Goal: Task Accomplishment & Management: Manage account settings

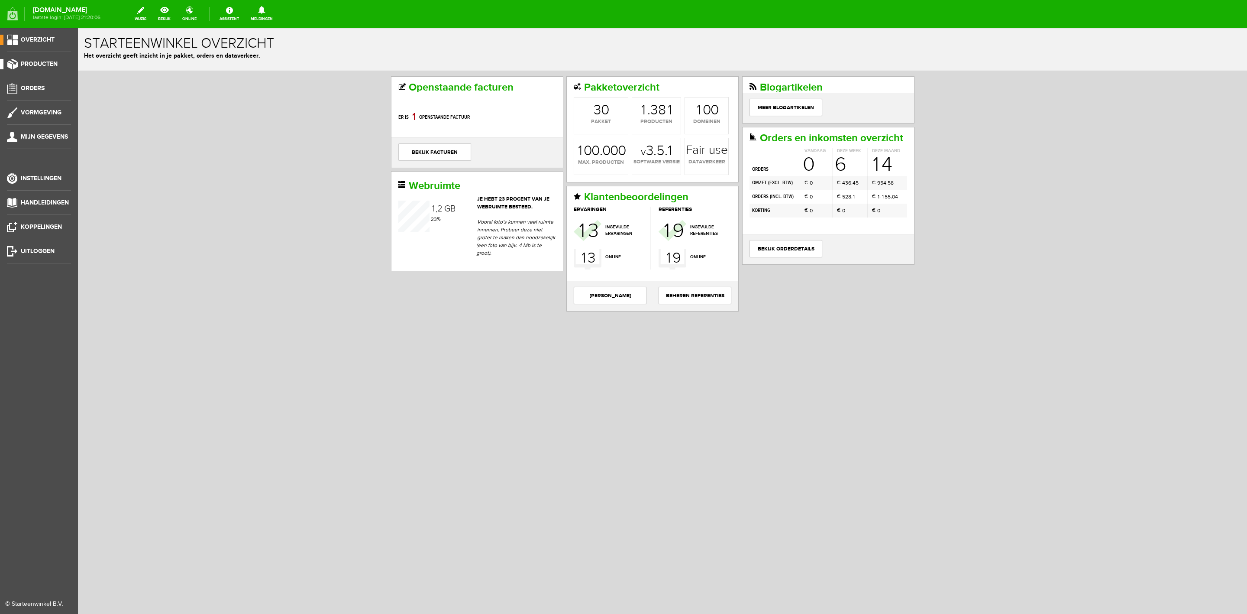
click at [30, 68] on link "Producten" at bounding box center [35, 64] width 71 height 10
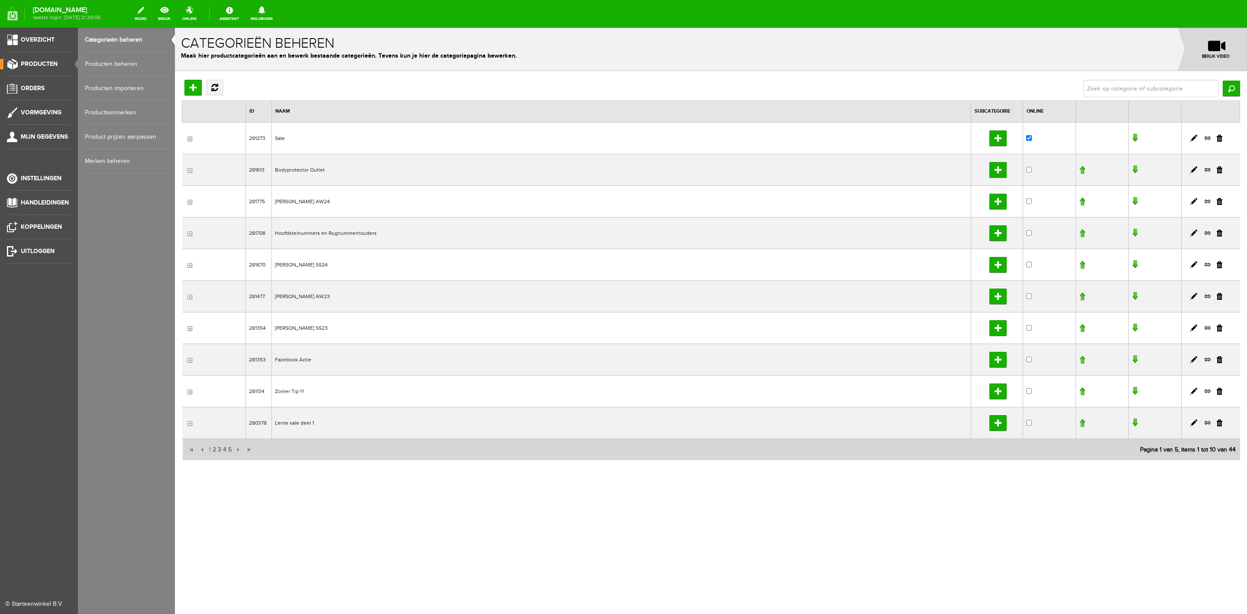
click at [100, 61] on link "Producten beheren" at bounding box center [126, 64] width 83 height 24
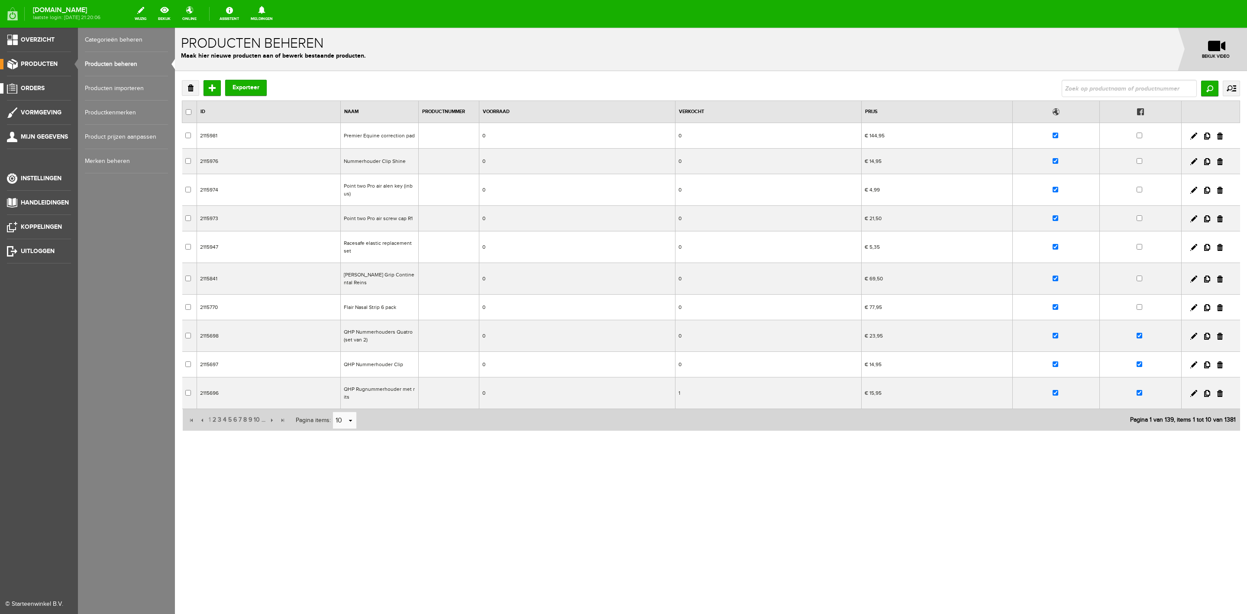
click at [47, 91] on link "Orders" at bounding box center [35, 88] width 71 height 10
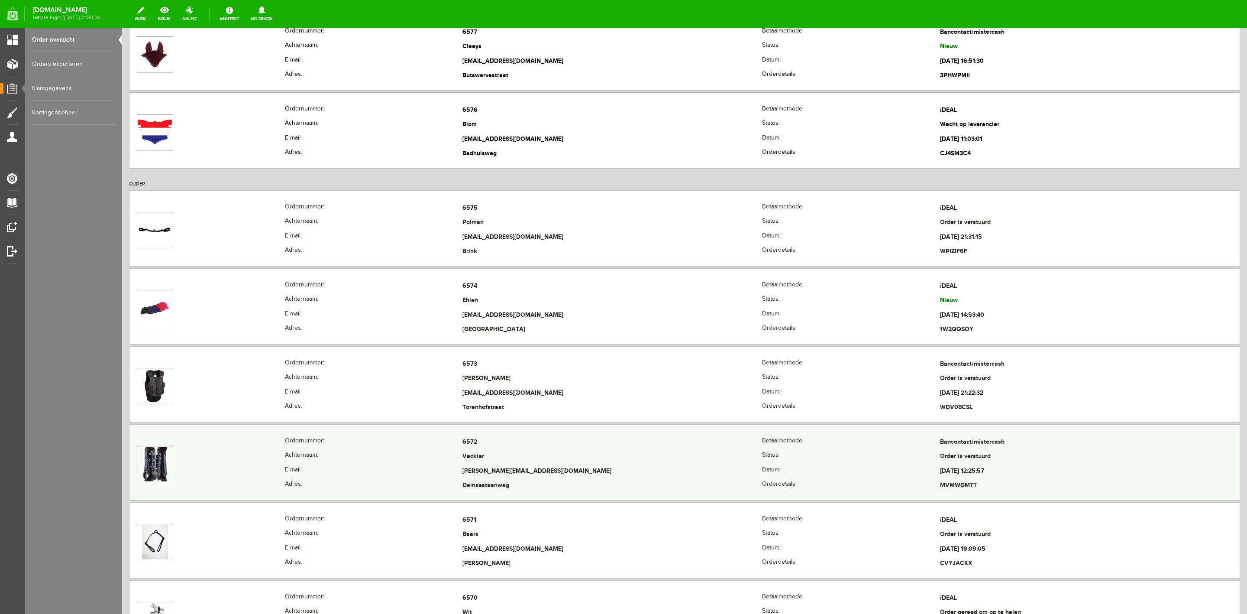
scroll to position [260, 0]
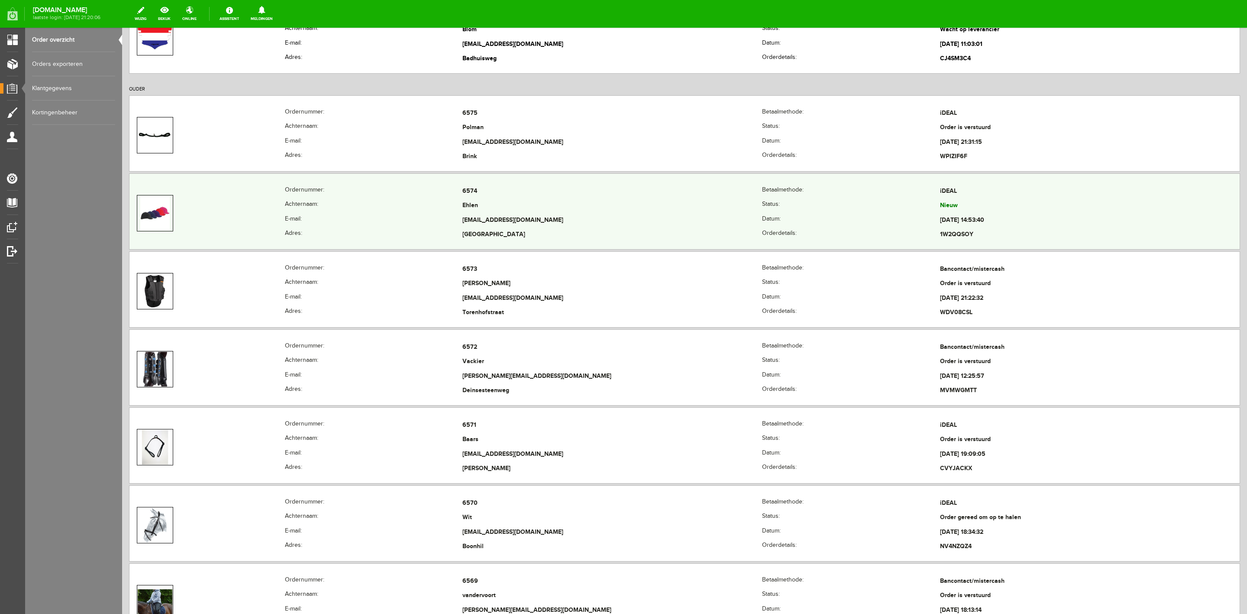
click at [452, 210] on th "Achternaam:" at bounding box center [374, 206] width 178 height 15
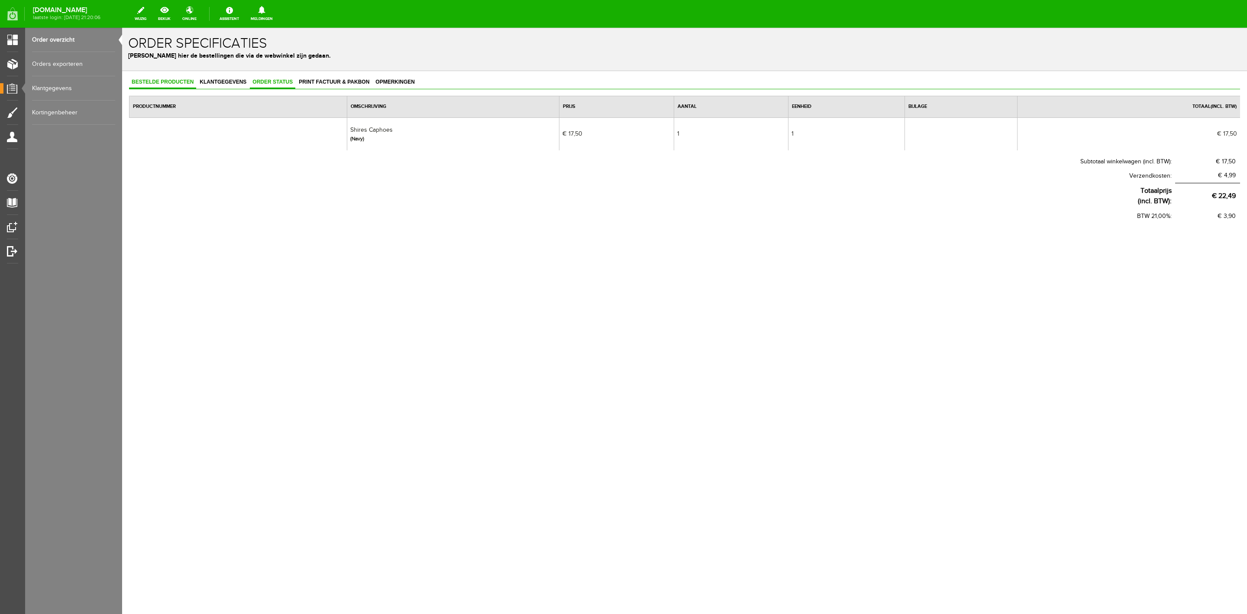
click at [289, 86] on link "Order status" at bounding box center [272, 82] width 45 height 13
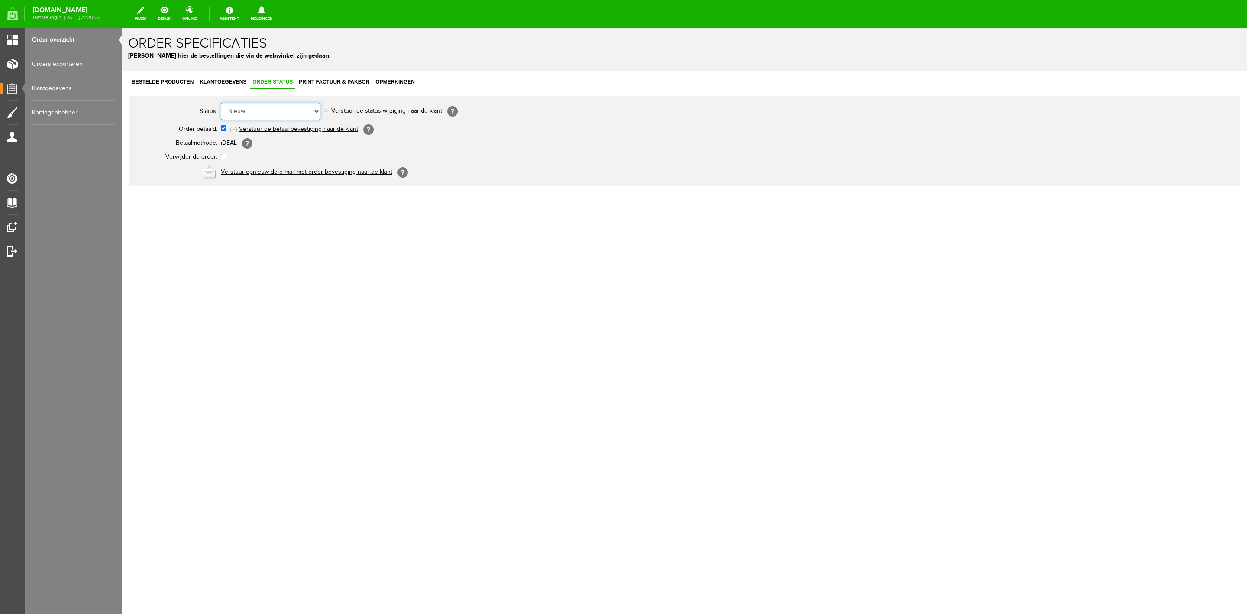
click at [289, 114] on select "Order niet afgerond Nieuw Order in behandeling Wacht op leverancier Wacht op be…" at bounding box center [271, 111] width 100 height 17
select select "7"
click at [221, 103] on select "Order niet afgerond Nieuw Order in behandeling Wacht op leverancier Wacht op be…" at bounding box center [271, 111] width 100 height 17
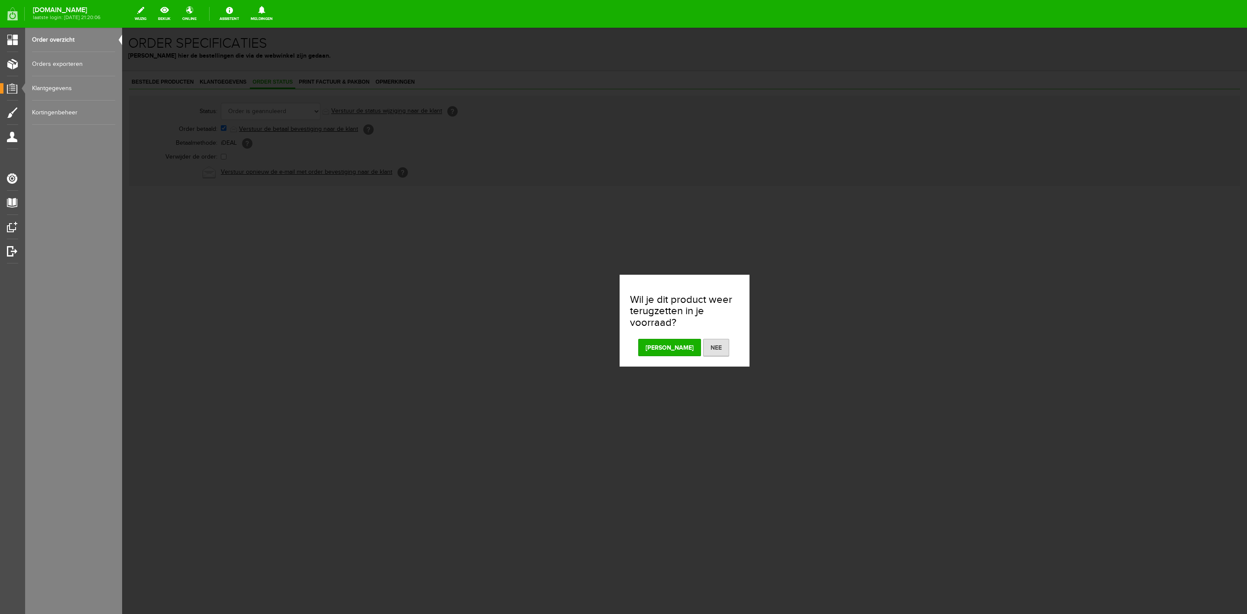
click at [676, 355] on button "[PERSON_NAME]" at bounding box center [669, 347] width 63 height 17
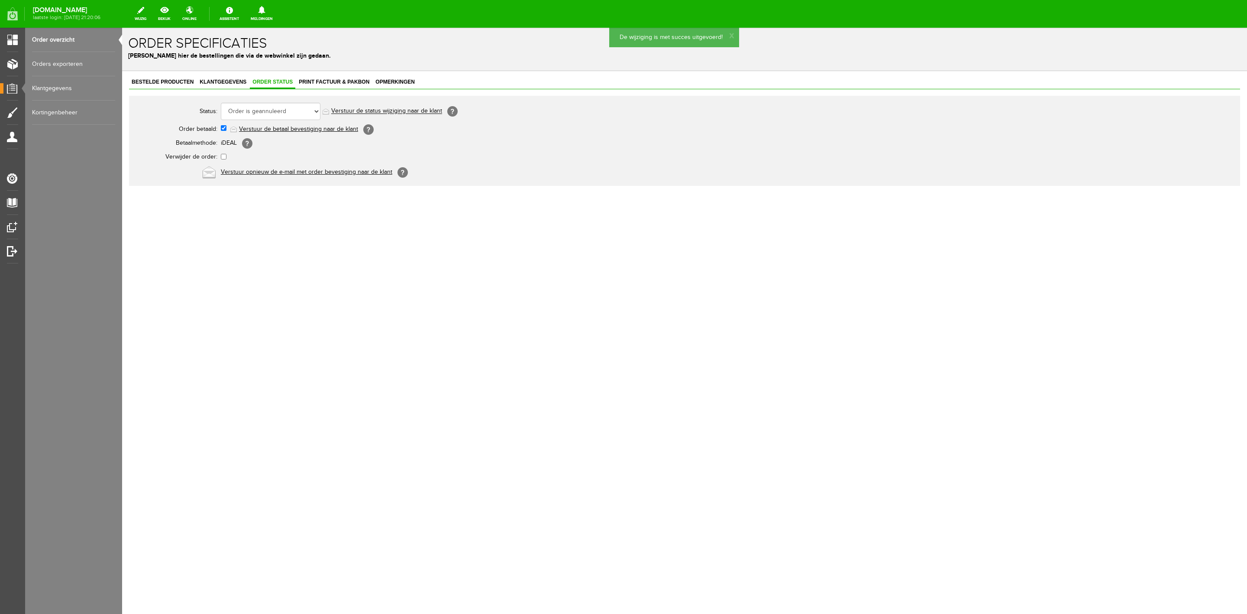
click at [416, 112] on link "Verstuur de status wijziging naar de klant" at bounding box center [386, 111] width 111 height 7
click at [71, 39] on link "Order overzicht" at bounding box center [73, 40] width 83 height 24
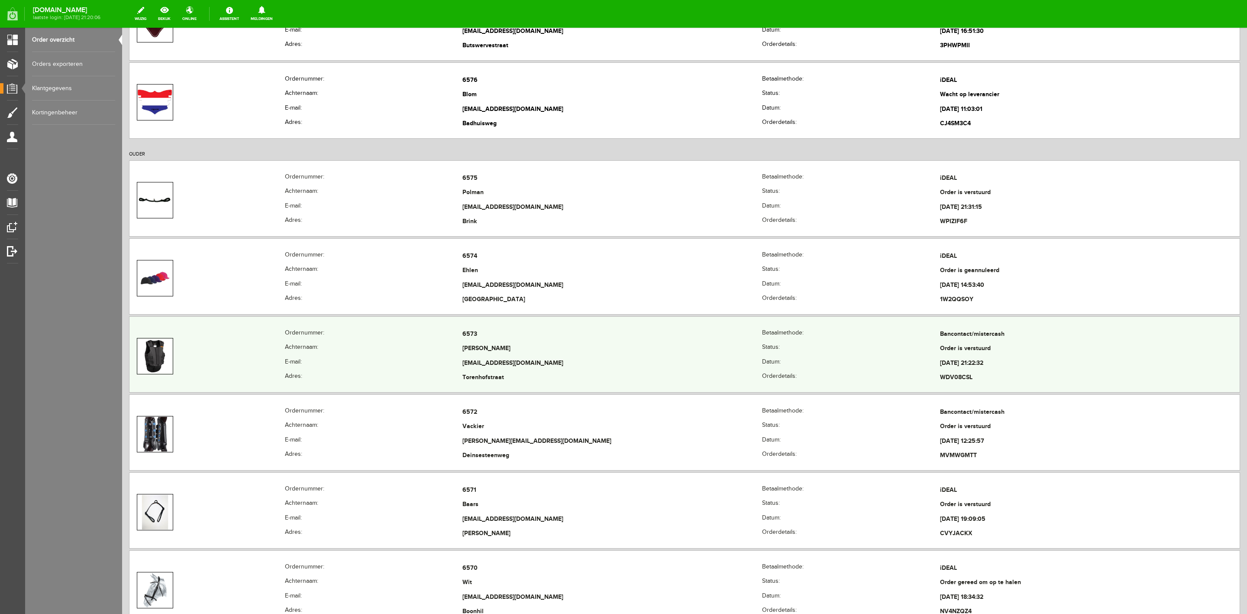
scroll to position [325, 0]
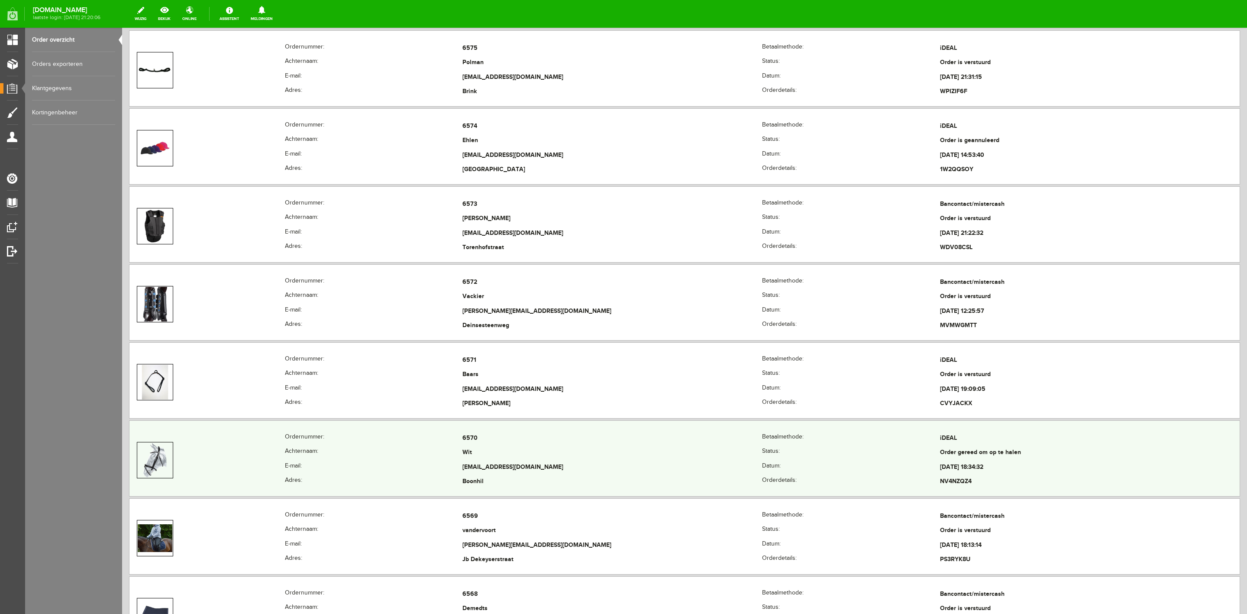
click at [408, 444] on th "Ordernummer:" at bounding box center [374, 438] width 178 height 15
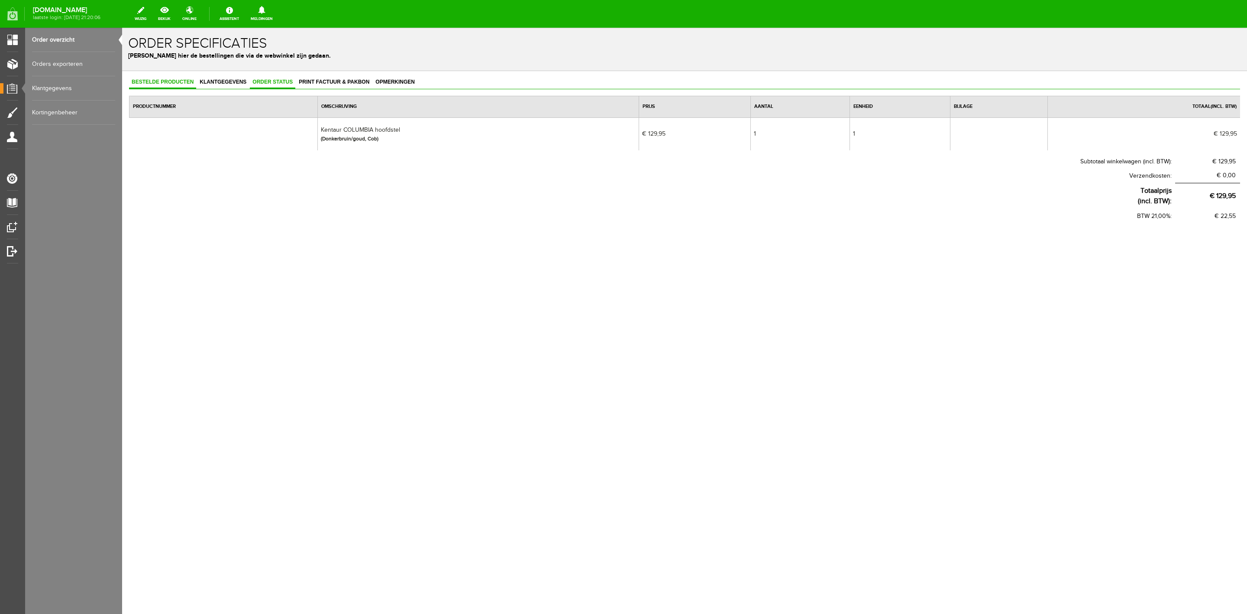
click at [282, 88] on link "Order status" at bounding box center [272, 82] width 45 height 13
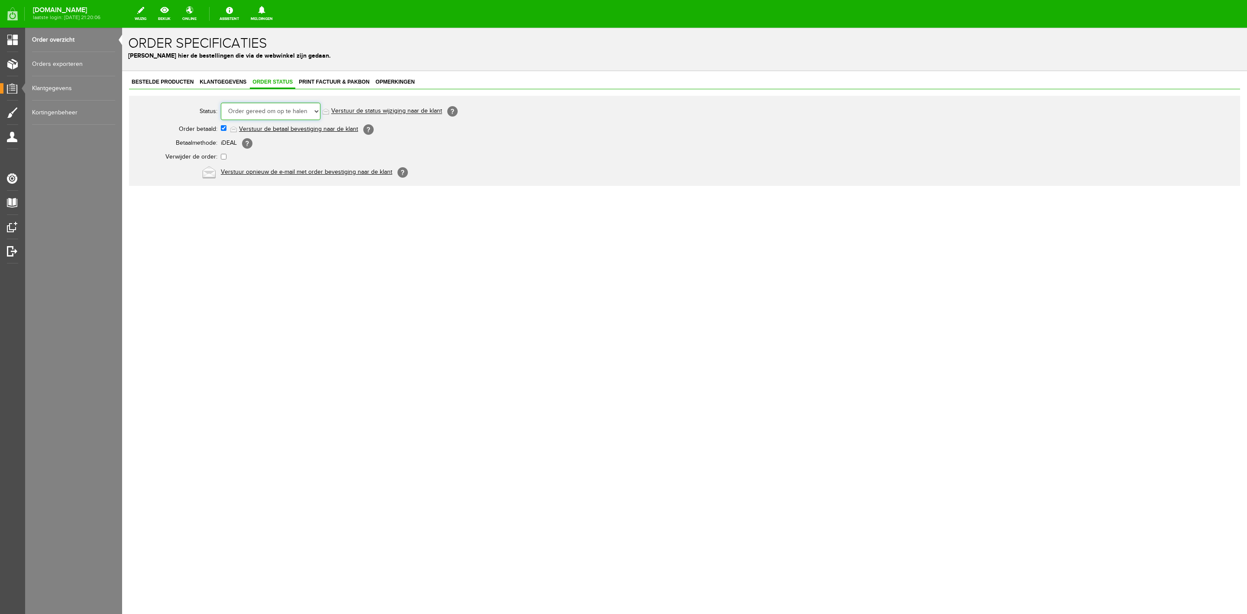
click at [288, 116] on select "Order niet afgerond Nieuw Order in behandeling Wacht op leverancier Wacht op be…" at bounding box center [271, 111] width 100 height 17
select select "5"
click at [221, 103] on select "Order niet afgerond Nieuw Order in behandeling Wacht op leverancier Wacht op be…" at bounding box center [271, 111] width 100 height 17
click at [78, 39] on link "Order overzicht" at bounding box center [73, 40] width 83 height 24
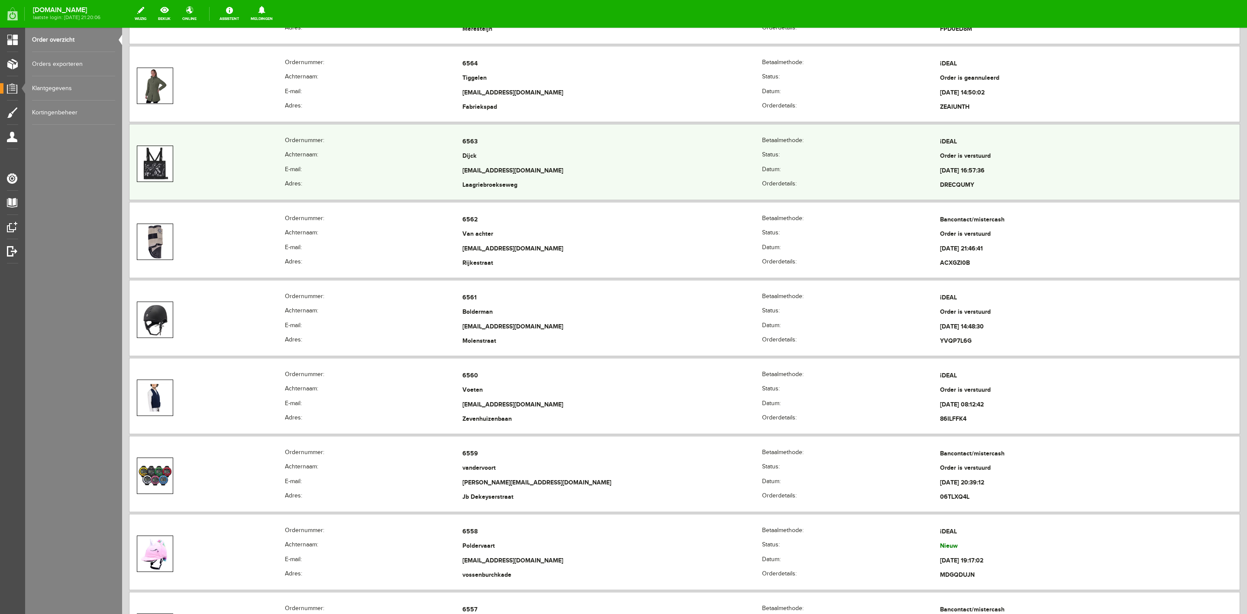
scroll to position [1169, 0]
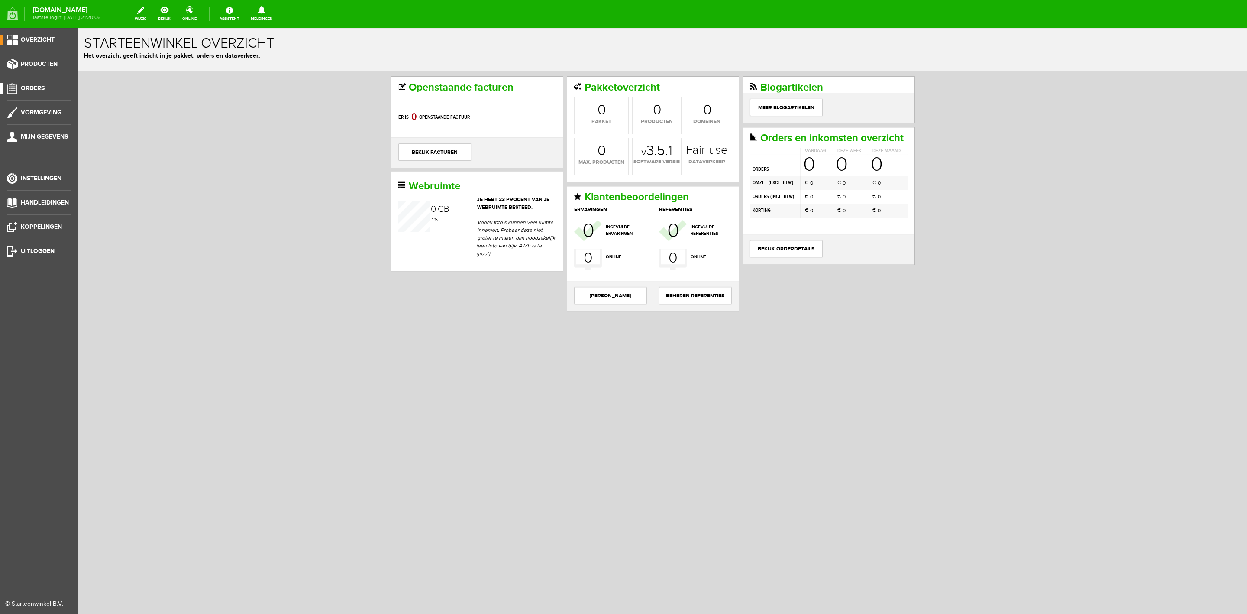
click at [17, 96] on li "Orders" at bounding box center [39, 91] width 64 height 17
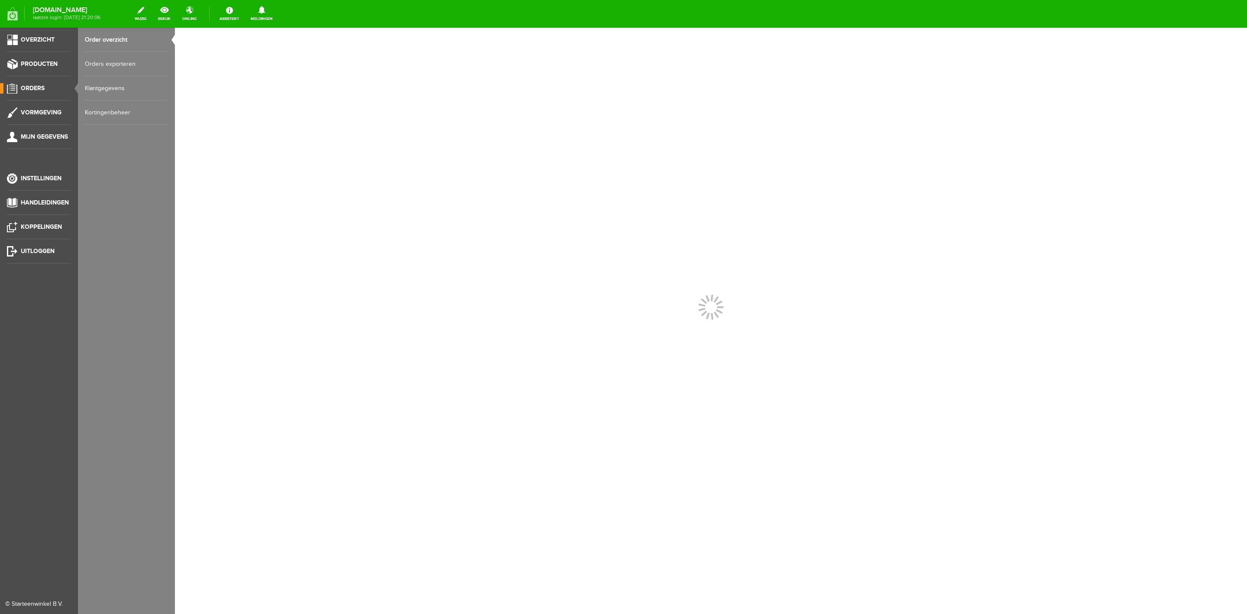
click at [29, 92] on link "Orders" at bounding box center [35, 88] width 71 height 10
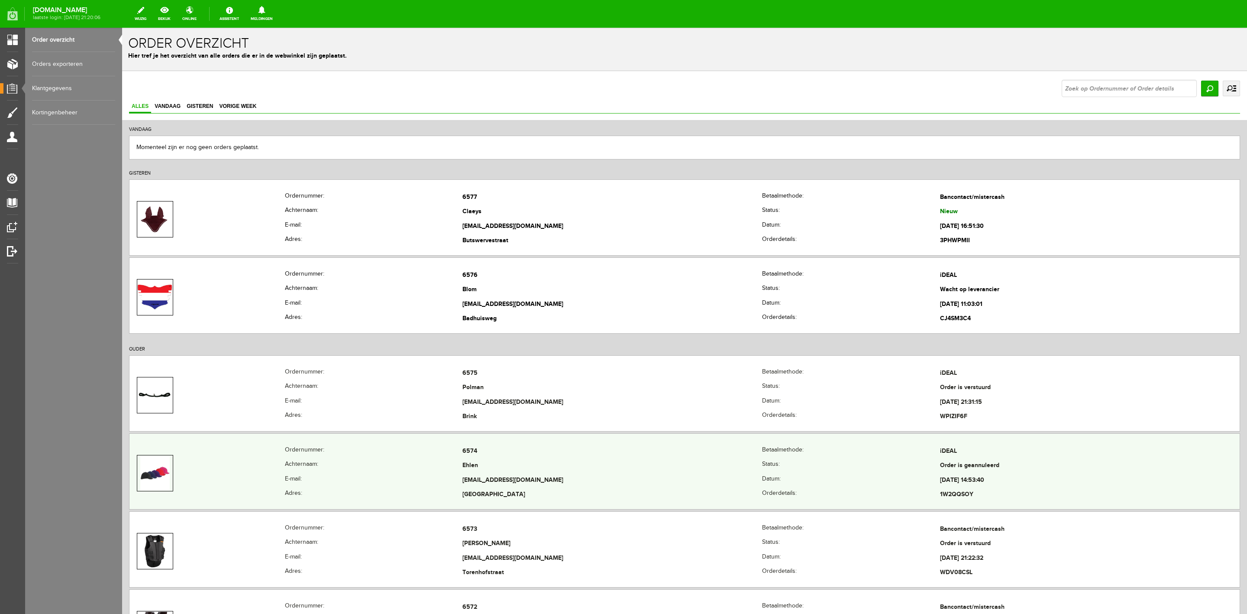
click at [388, 488] on th "E-mail:" at bounding box center [374, 480] width 178 height 15
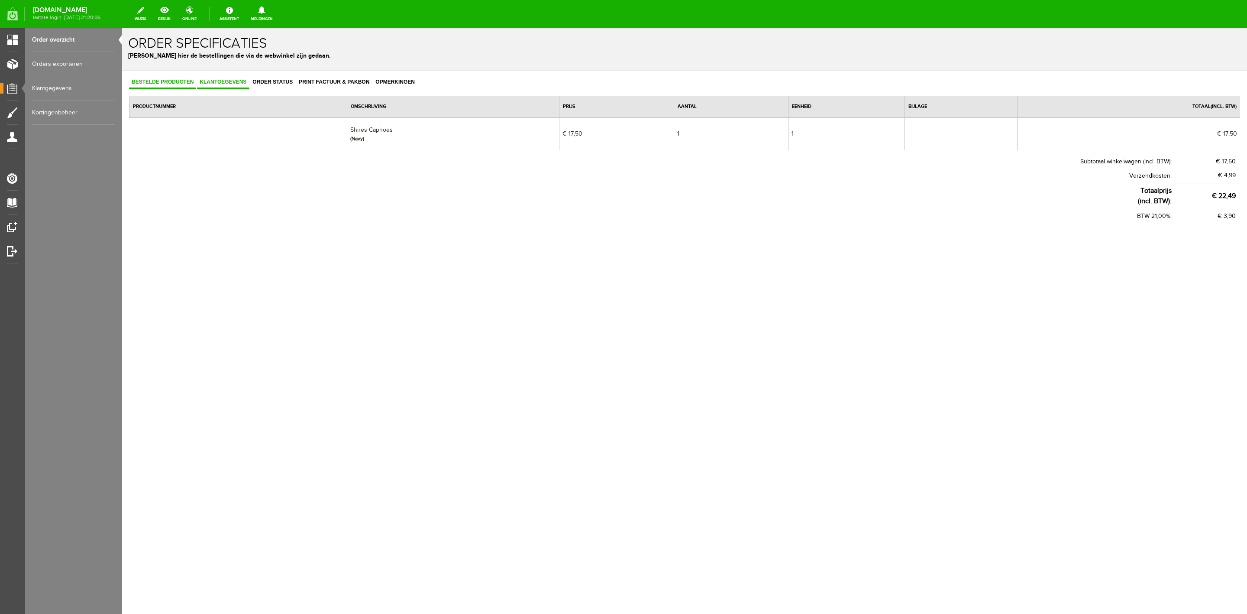
click at [236, 86] on link "Klantgegevens" at bounding box center [223, 82] width 52 height 13
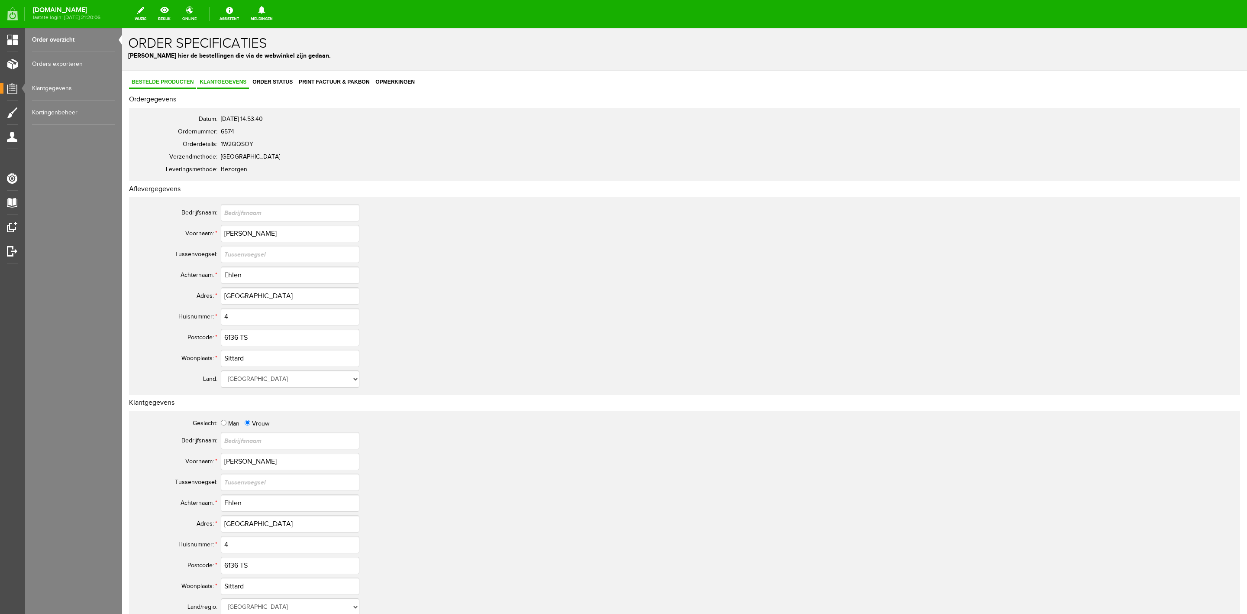
click at [183, 87] on link "Bestelde producten" at bounding box center [162, 82] width 67 height 13
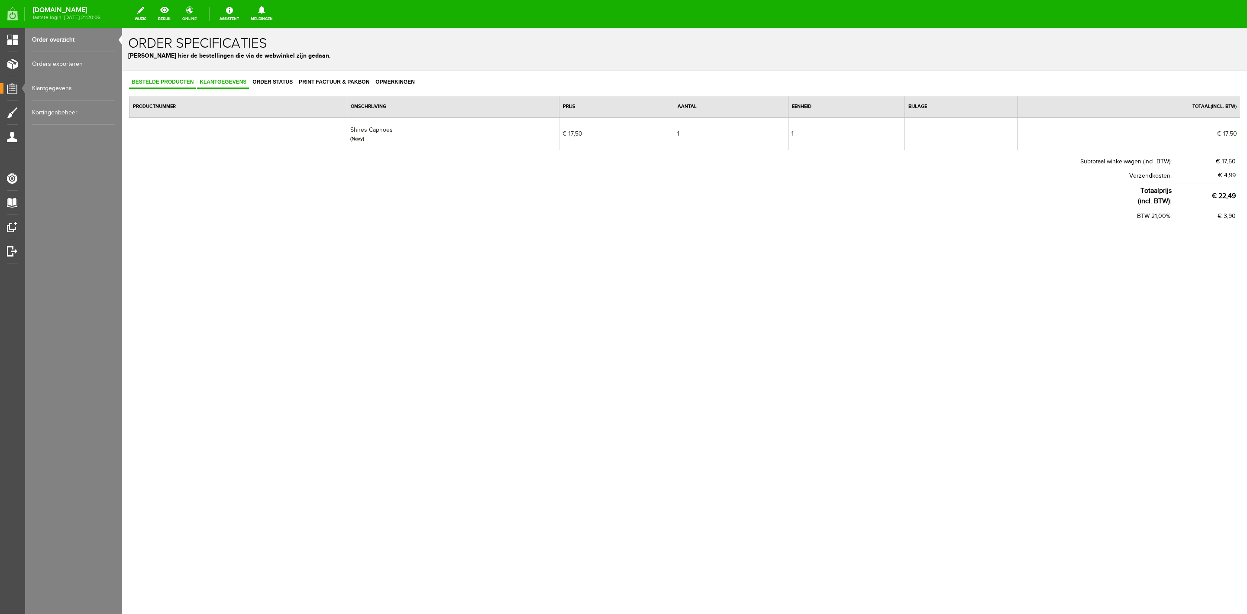
click at [228, 81] on span "Klantgegevens" at bounding box center [223, 82] width 52 height 6
